Goal: Task Accomplishment & Management: Manage account settings

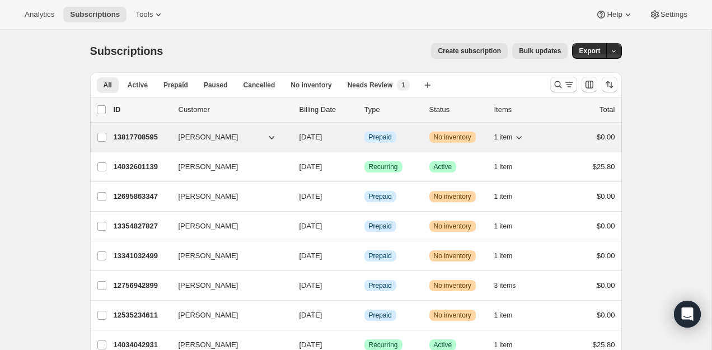
click at [142, 140] on p "13817708595" at bounding box center [142, 136] width 56 height 11
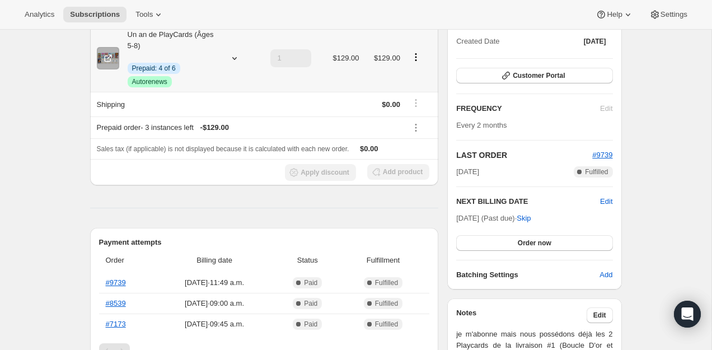
scroll to position [218, 0]
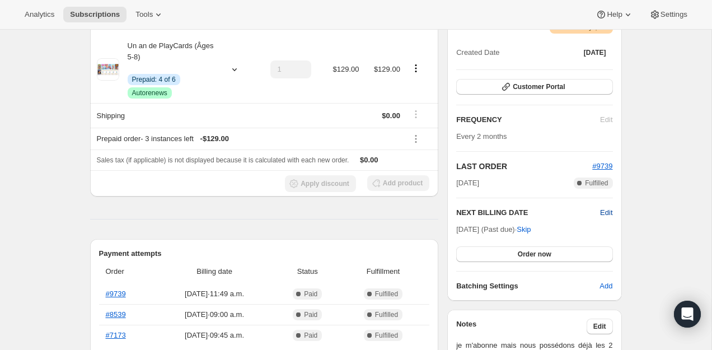
click at [607, 208] on span "Edit" at bounding box center [606, 212] width 12 height 11
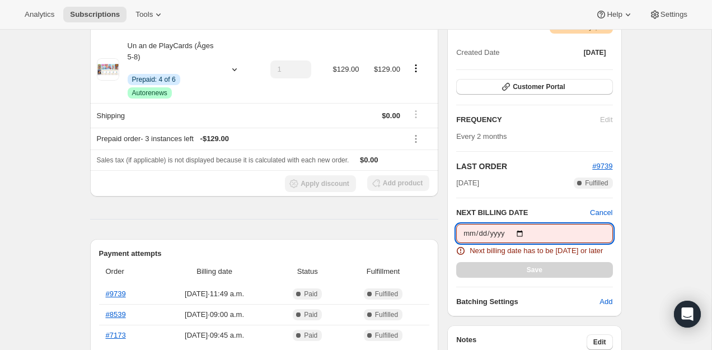
click at [529, 237] on input "[DATE]" at bounding box center [534, 233] width 156 height 19
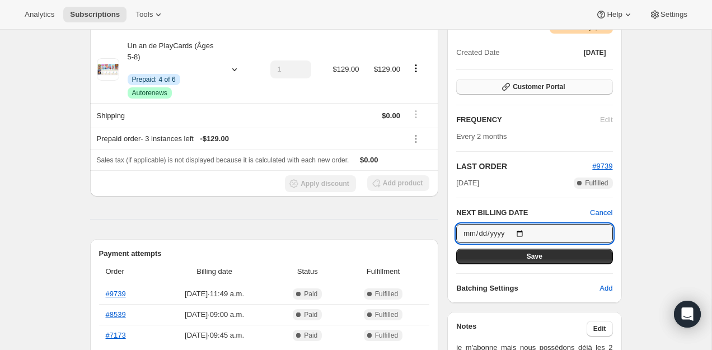
type input "2025-10-29"
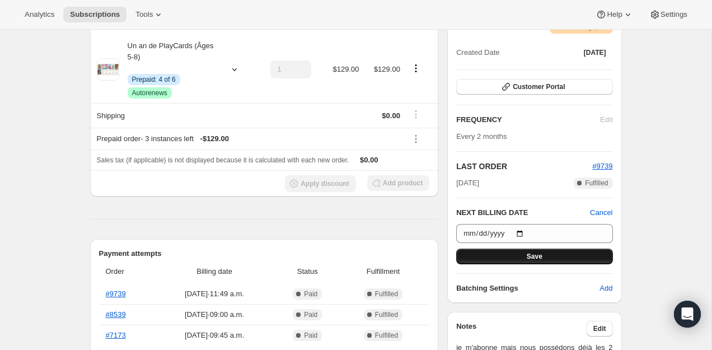
click at [530, 248] on button "Save" at bounding box center [534, 256] width 156 height 16
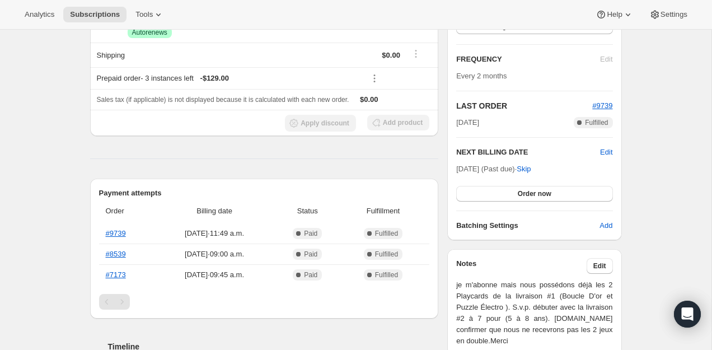
scroll to position [332, 0]
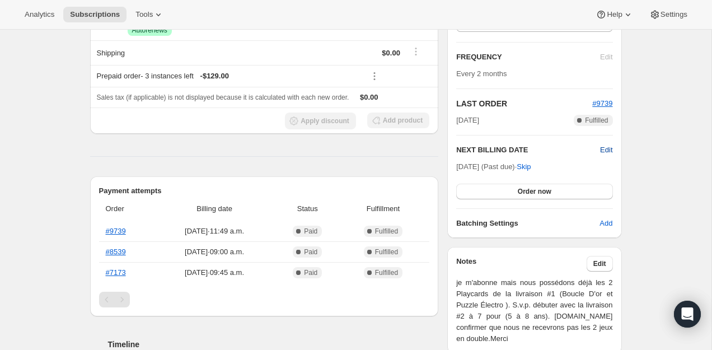
click at [602, 149] on span "Edit" at bounding box center [606, 149] width 12 height 11
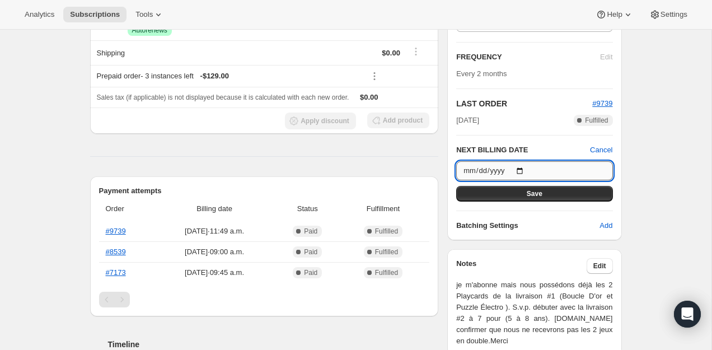
click at [523, 169] on input "2025-10-29" at bounding box center [534, 170] width 156 height 19
type input "2025-10-23"
click at [459, 203] on div "Plan Warning No Inventory | Created Date Mar 3, 2025 Customer Portal FREQUENCY …" at bounding box center [534, 94] width 156 height 274
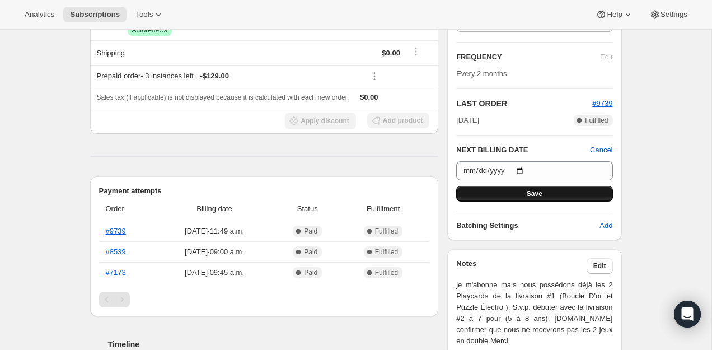
click at [476, 194] on button "Save" at bounding box center [534, 194] width 156 height 16
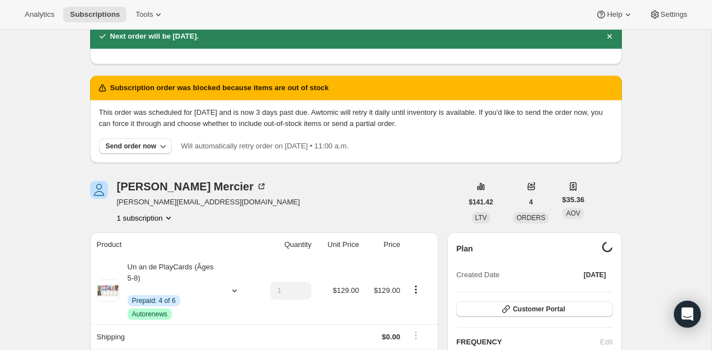
scroll to position [0, 0]
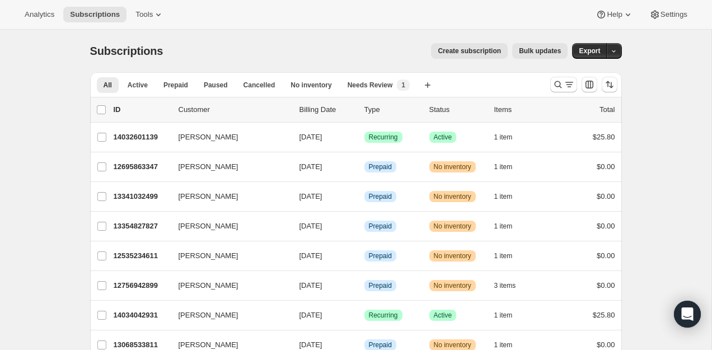
click at [545, 85] on div at bounding box center [583, 84] width 76 height 22
click at [558, 87] on icon "Search and filter results" at bounding box center [557, 84] width 11 height 11
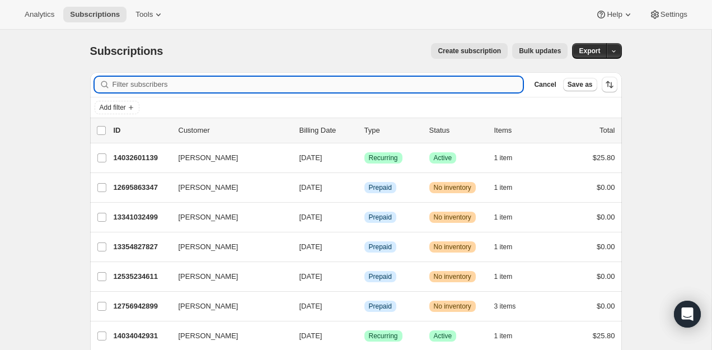
click at [486, 85] on input "Filter subscribers" at bounding box center [317, 85] width 411 height 16
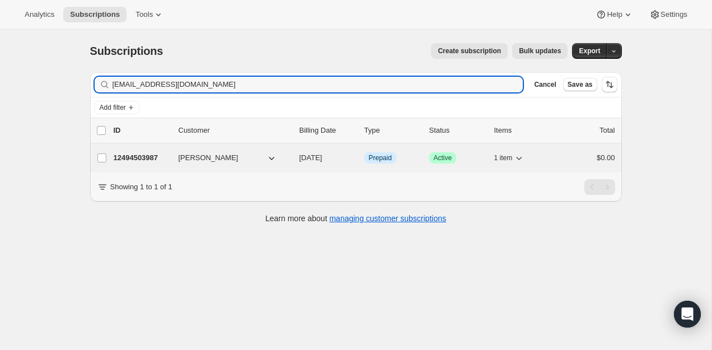
type input "[EMAIL_ADDRESS][DOMAIN_NAME]"
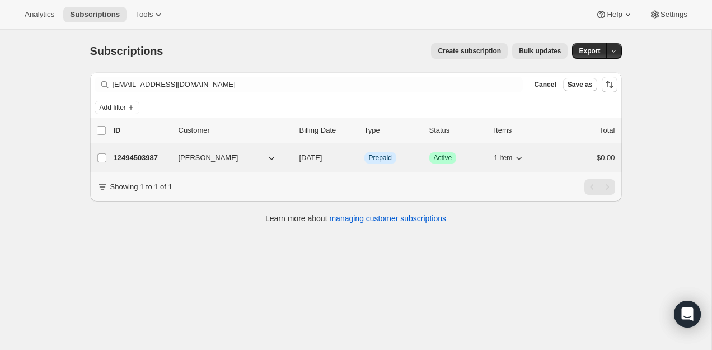
click at [131, 164] on div "12494503987 [PERSON_NAME] [DATE] Info Prepaid Success Active 1 item $0.00" at bounding box center [364, 158] width 501 height 16
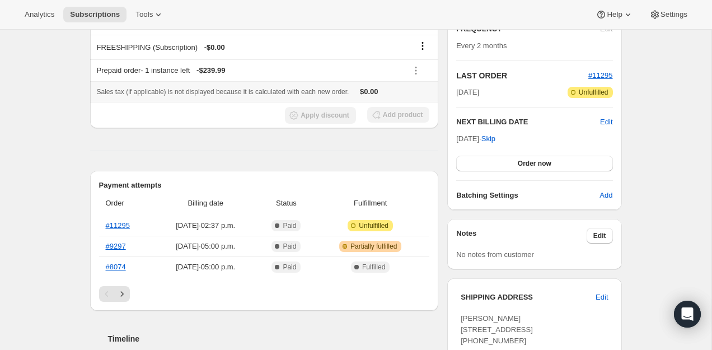
scroll to position [218, 0]
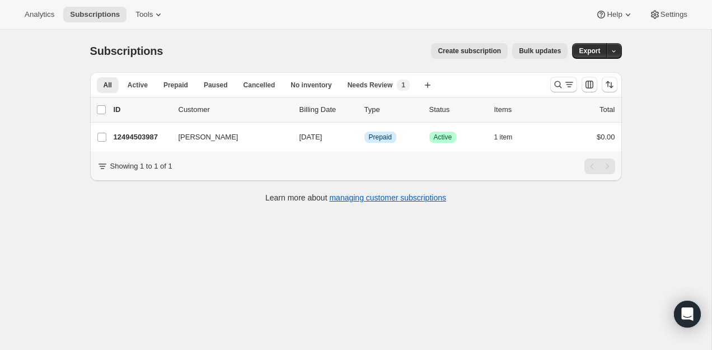
scroll to position [30, 0]
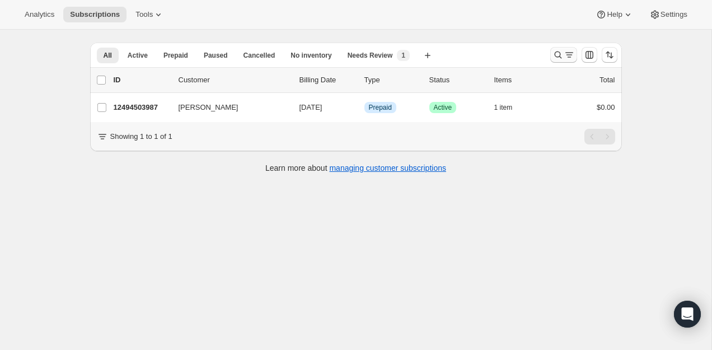
click at [557, 53] on icon "Search and filter results" at bounding box center [557, 54] width 11 height 11
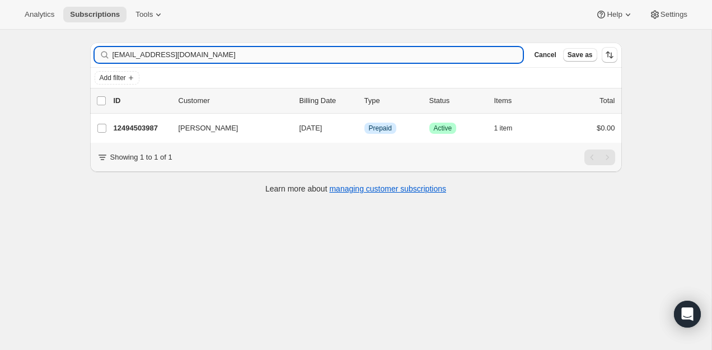
click at [424, 51] on input "[EMAIL_ADDRESS][DOMAIN_NAME]" at bounding box center [317, 55] width 411 height 16
type input "k"
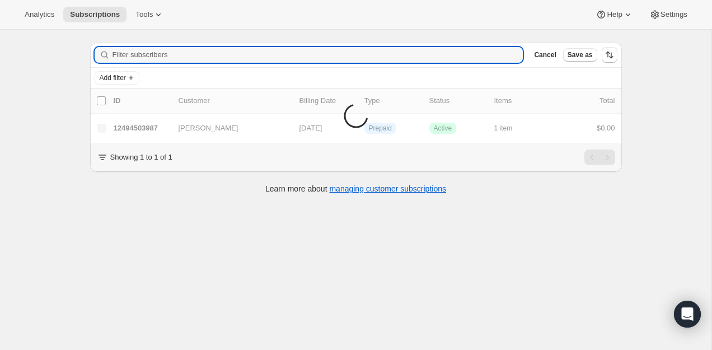
click at [293, 234] on div "Subscriptions. This page is ready Subscriptions Create subscription Bulk update…" at bounding box center [355, 175] width 711 height 350
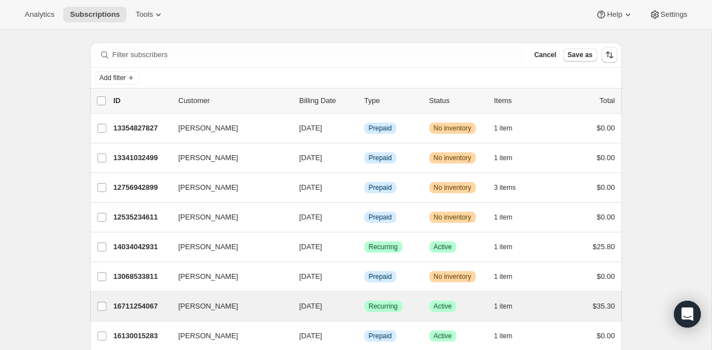
scroll to position [30, 0]
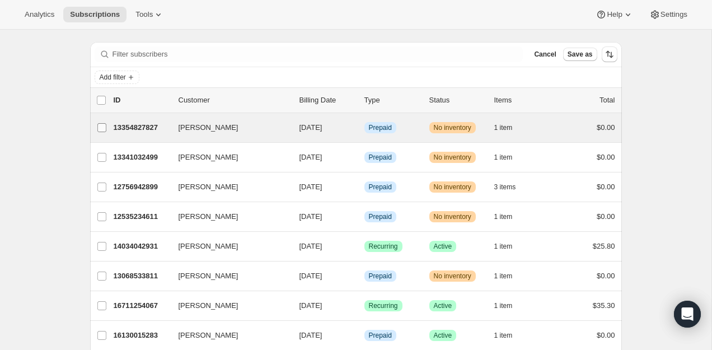
click at [104, 130] on input "[PERSON_NAME]" at bounding box center [101, 127] width 9 height 9
checkbox input "true"
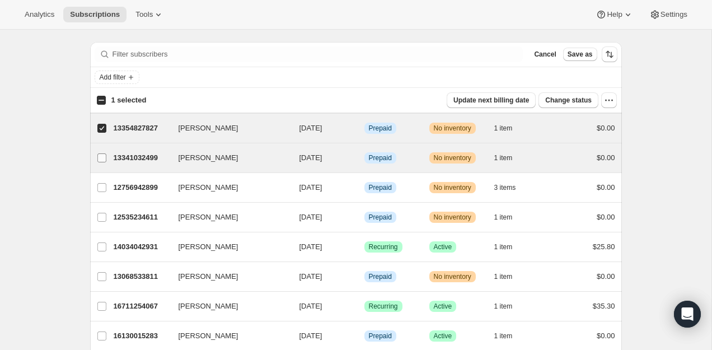
click at [103, 153] on input "[PERSON_NAME]" at bounding box center [101, 157] width 9 height 9
checkbox input "true"
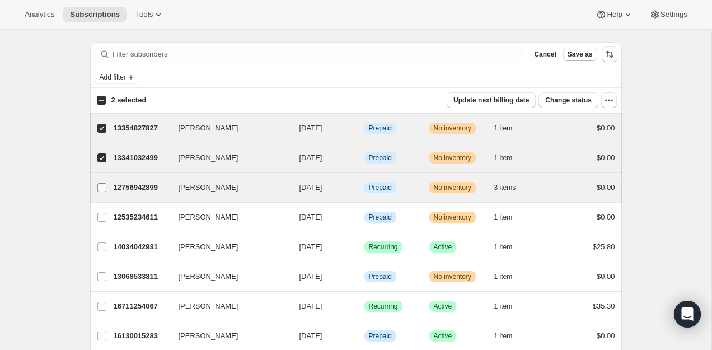
click at [101, 189] on input "[PERSON_NAME]" at bounding box center [101, 187] width 9 height 9
checkbox input "true"
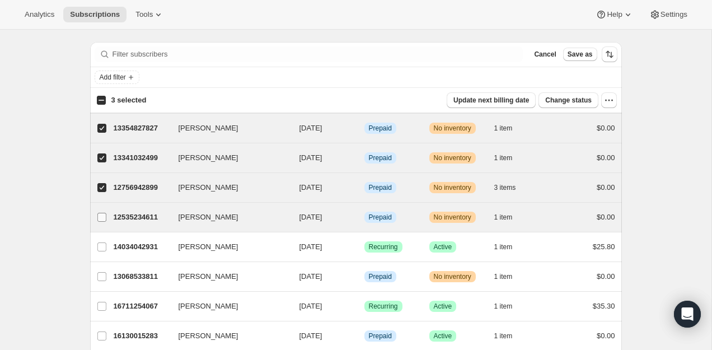
click at [93, 221] on label "[PERSON_NAME]" at bounding box center [101, 217] width 23 height 29
click at [97, 221] on input "[PERSON_NAME]" at bounding box center [101, 217] width 9 height 9
checkbox input "true"
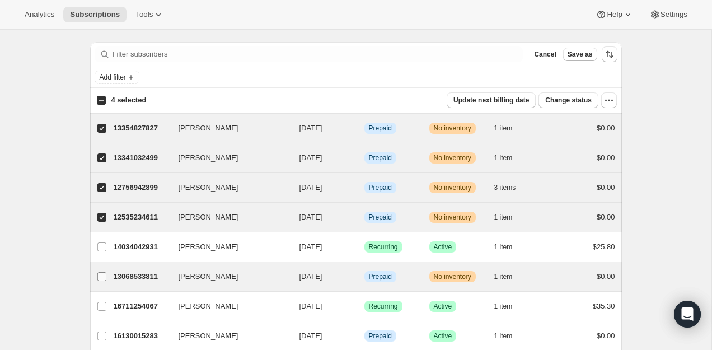
click at [101, 279] on input "[PERSON_NAME]" at bounding box center [101, 276] width 9 height 9
checkbox input "true"
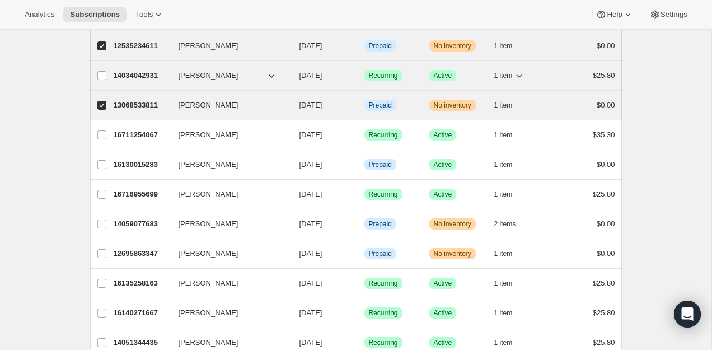
scroll to position [228, 0]
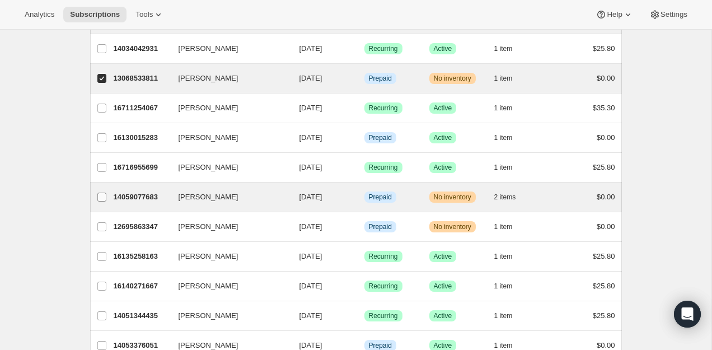
click at [111, 197] on label "[PERSON_NAME]" at bounding box center [101, 196] width 23 height 29
click at [106, 197] on input "[PERSON_NAME]" at bounding box center [101, 196] width 9 height 9
checkbox input "true"
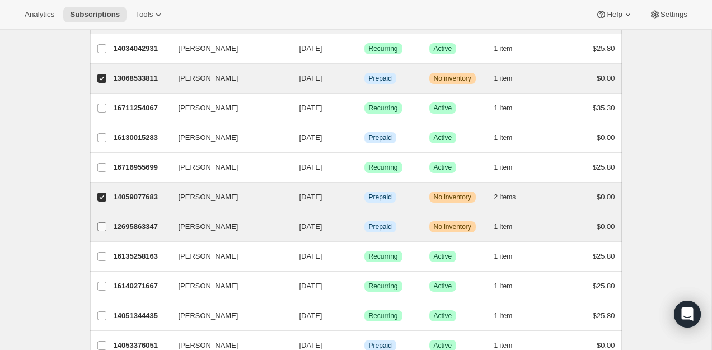
click at [109, 229] on label "[PERSON_NAME]" at bounding box center [101, 226] width 23 height 29
click at [106, 229] on input "[PERSON_NAME]" at bounding box center [101, 226] width 9 height 9
checkbox input "true"
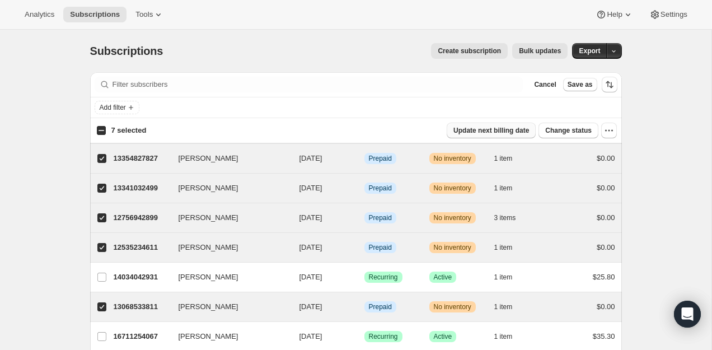
click at [502, 128] on span "Update next billing date" at bounding box center [491, 130] width 76 height 9
select select "12"
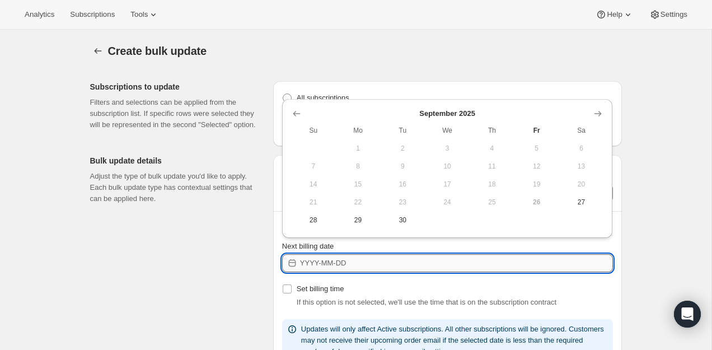
click at [369, 262] on input "Next billing date" at bounding box center [456, 263] width 313 height 18
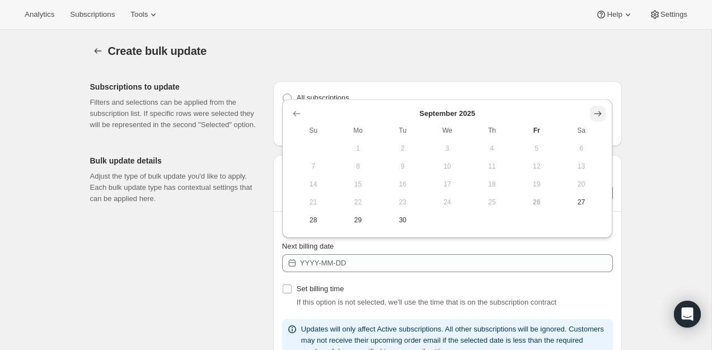
click at [599, 116] on icon "Show next month, October 2025" at bounding box center [597, 113] width 11 height 11
click at [447, 181] on span "15" at bounding box center [447, 184] width 36 height 9
type input "[DATE]"
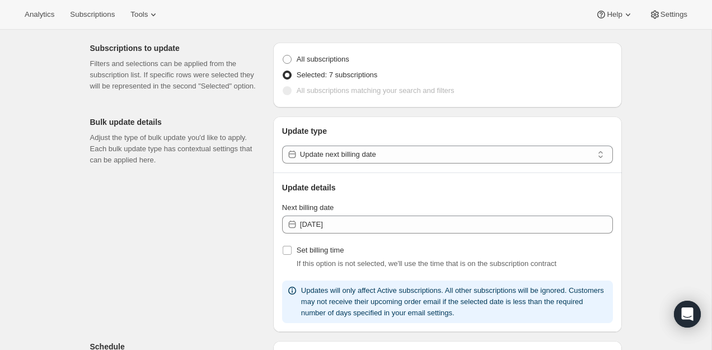
scroll to position [408, 0]
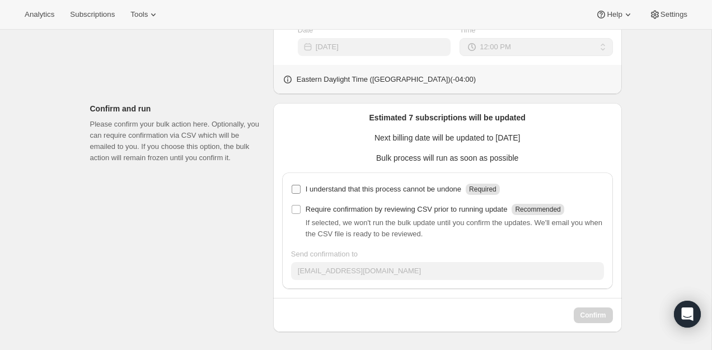
click at [375, 187] on p "I understand that this process cannot be undone" at bounding box center [383, 188] width 156 height 11
click at [300, 187] on input "I understand that this process cannot be undone Required" at bounding box center [295, 189] width 9 height 9
checkbox input "true"
click at [583, 317] on span "Confirm" at bounding box center [593, 314] width 26 height 9
